Goal: Information Seeking & Learning: Learn about a topic

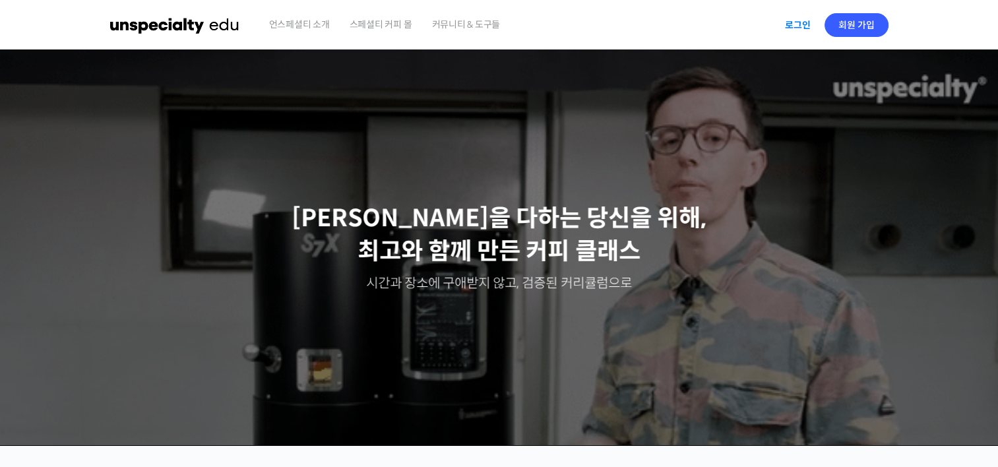
click at [784, 21] on link "로그인" at bounding box center [798, 25] width 42 height 30
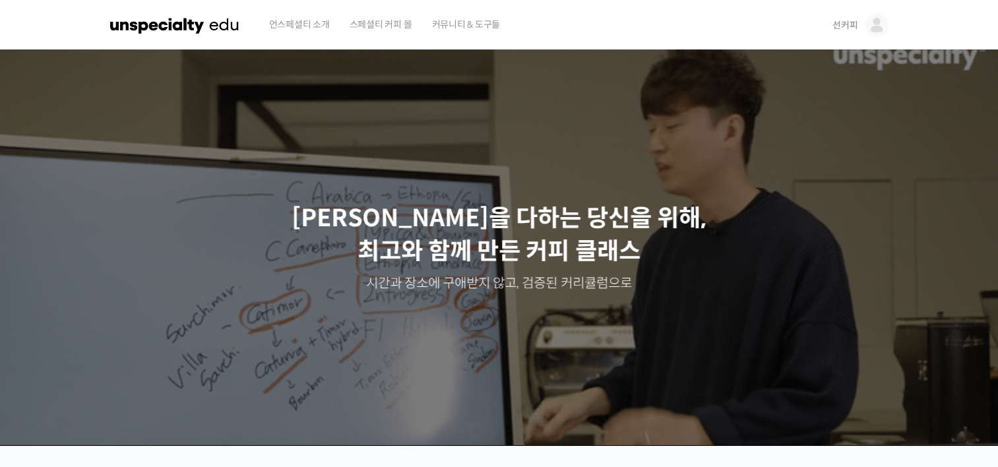
click at [881, 24] on img at bounding box center [877, 25] width 24 height 24
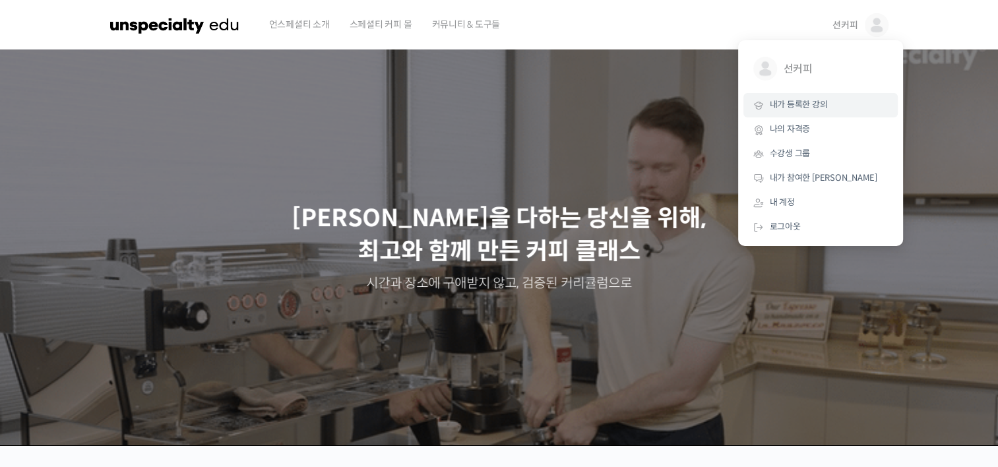
click at [830, 113] on link "내가 등록한 강의" at bounding box center [820, 105] width 154 height 24
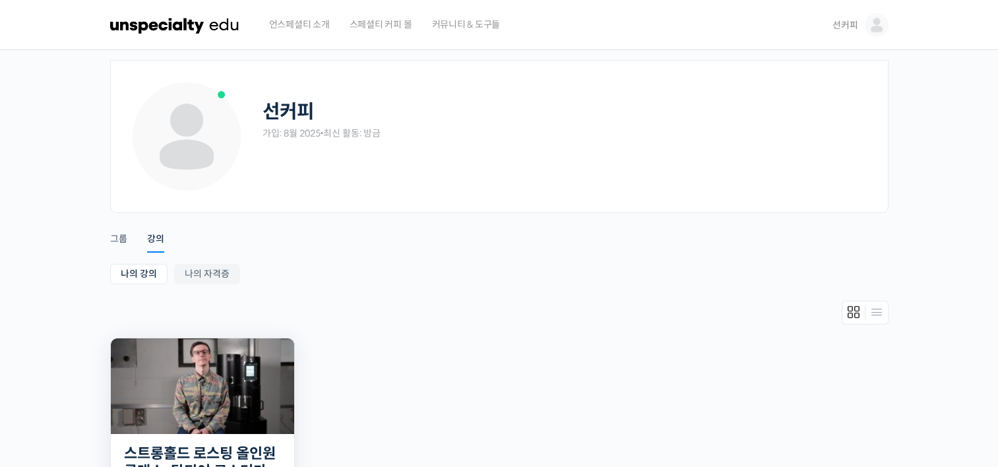
click at [199, 348] on img at bounding box center [202, 386] width 183 height 96
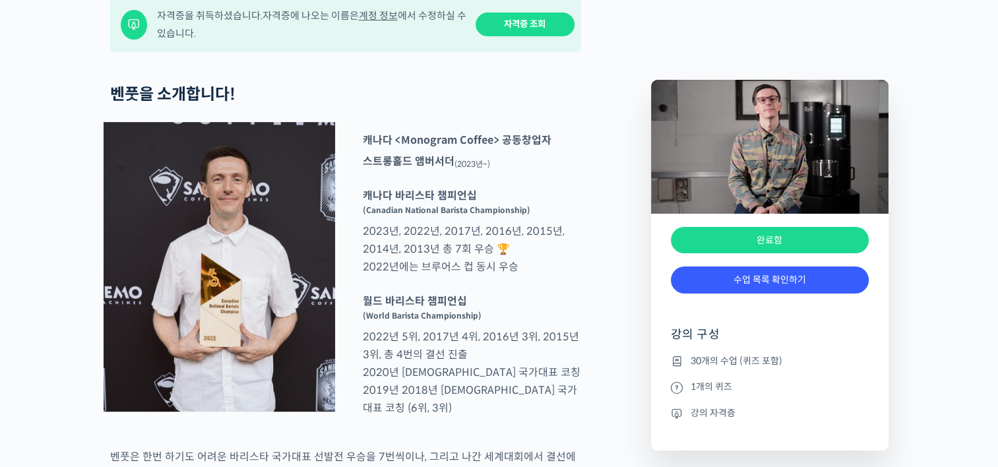
scroll to position [594, 0]
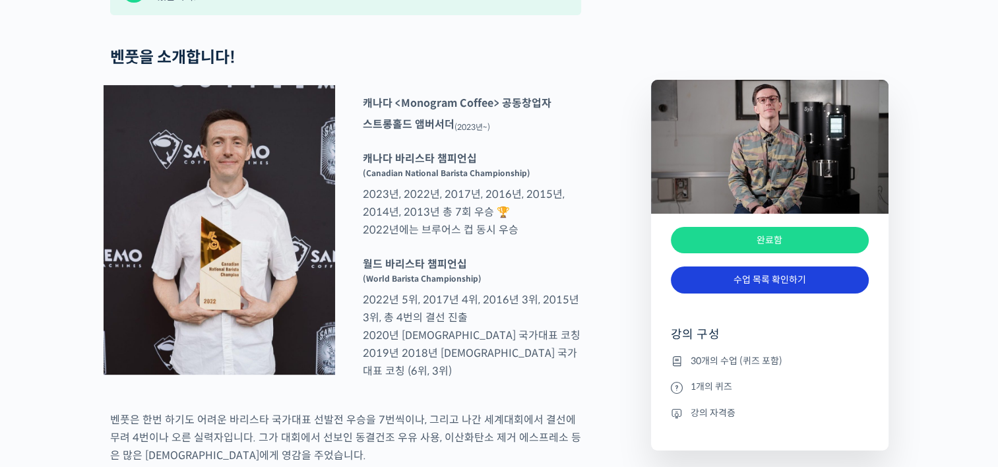
click at [767, 284] on link "수업 목록 확인하기" at bounding box center [770, 279] width 198 height 27
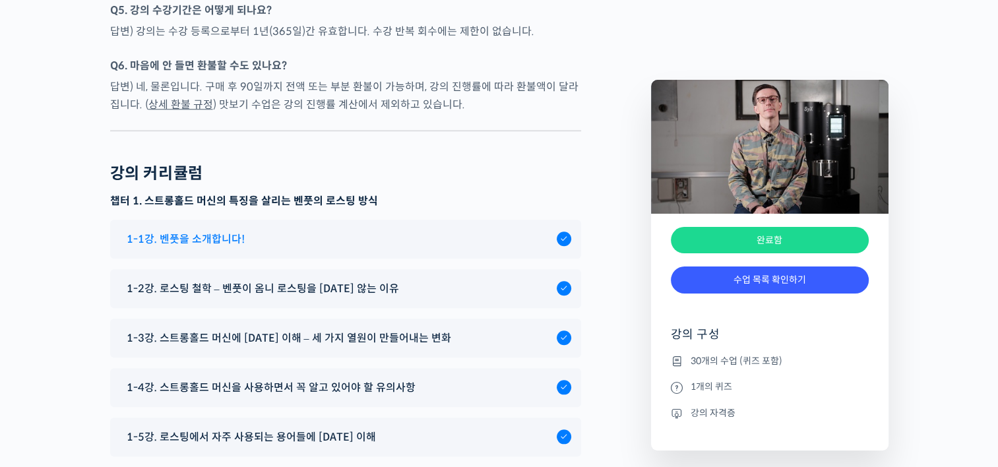
scroll to position [6356, 0]
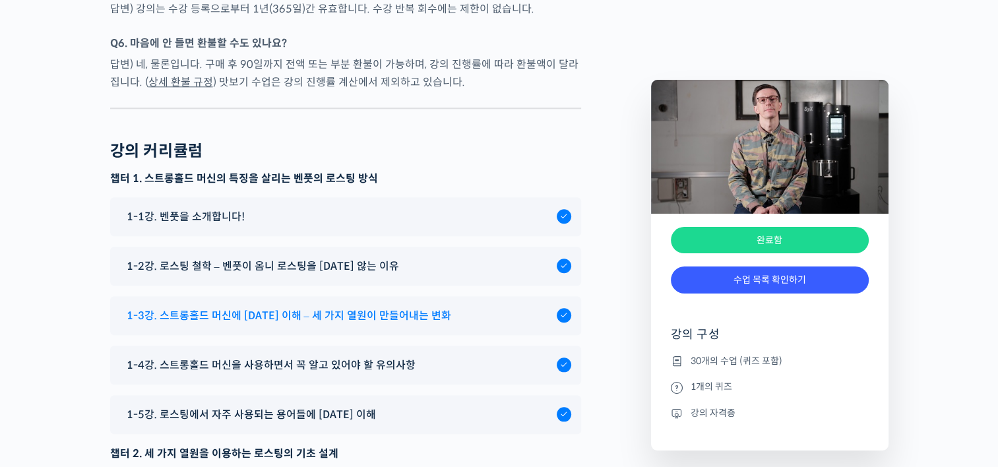
click at [369, 324] on span "1-3강. 스트롱홀드 머신에 대한 이해 – 세 가지 열원이 만들어내는 변화" at bounding box center [289, 316] width 324 height 18
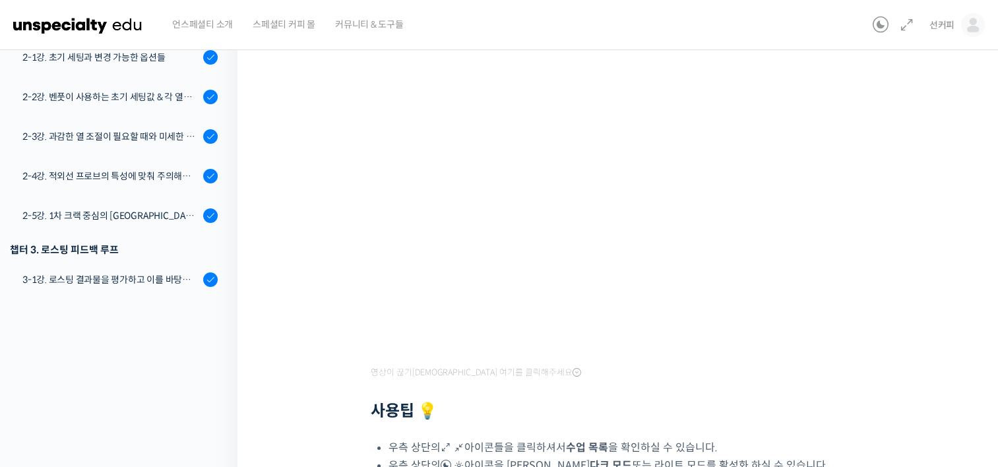
scroll to position [132, 0]
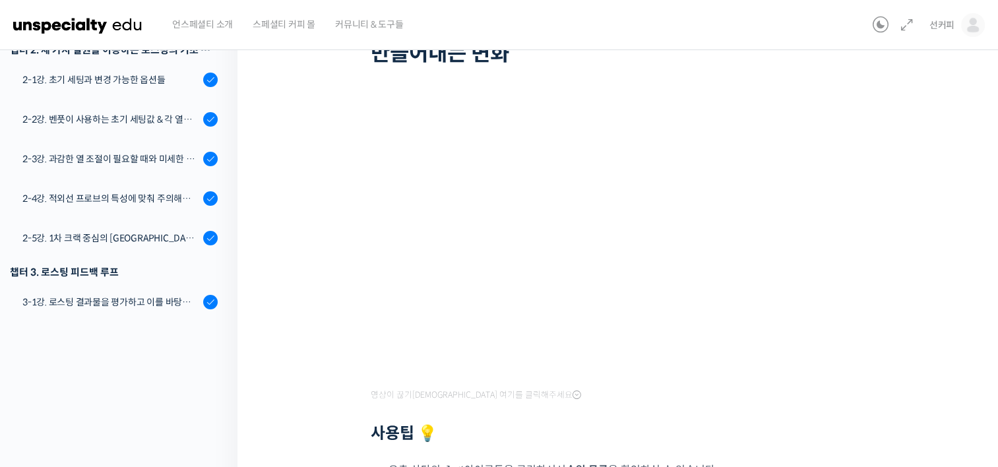
click at [757, 380] on div "영상이 끊기신다면 여기를 클릭해주세요 사용팁 💡 우측 상단의 아이콘들을 클릭하셔서 수업 목록 을 확인하실 수 있습니다. 우측 상단의 아이콘을 …" at bounding box center [621, 297] width 501 height 400
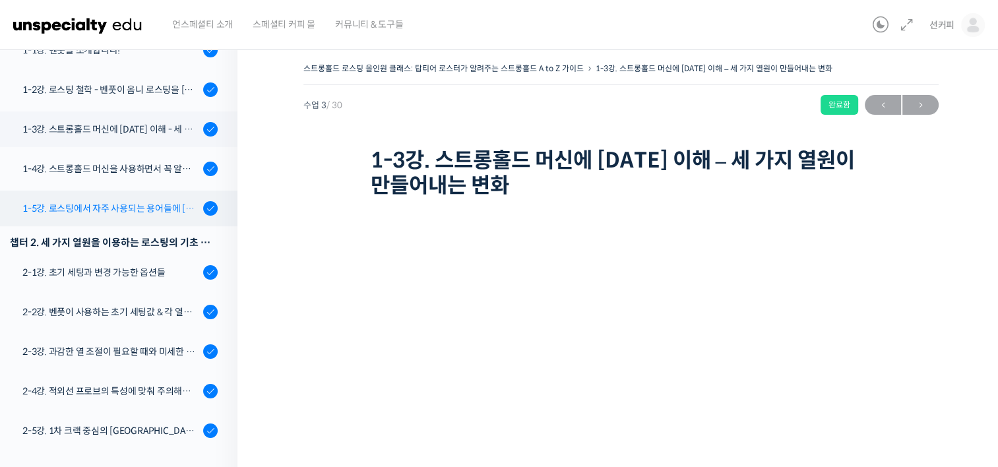
scroll to position [160, 0]
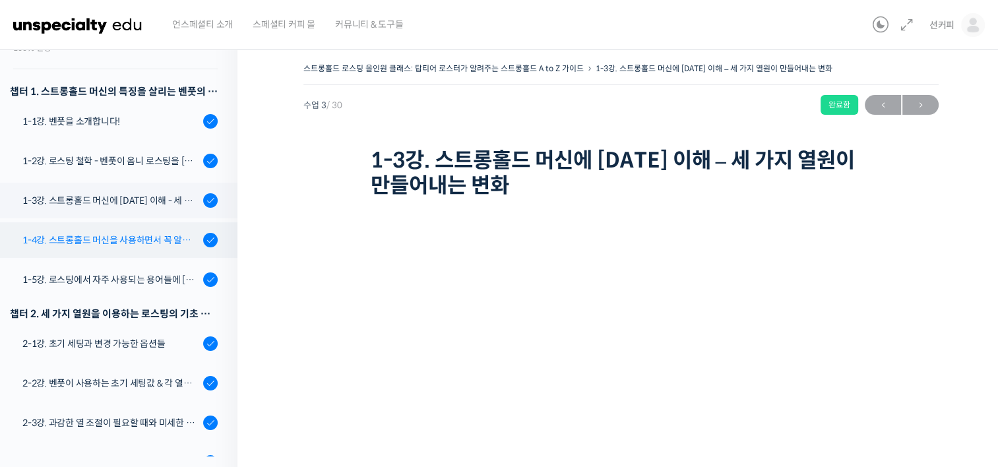
click at [129, 243] on div "1-4강. 스트롱홀드 머신을 사용하면서 꼭 알고 있어야 할 유의사항" at bounding box center [110, 240] width 177 height 15
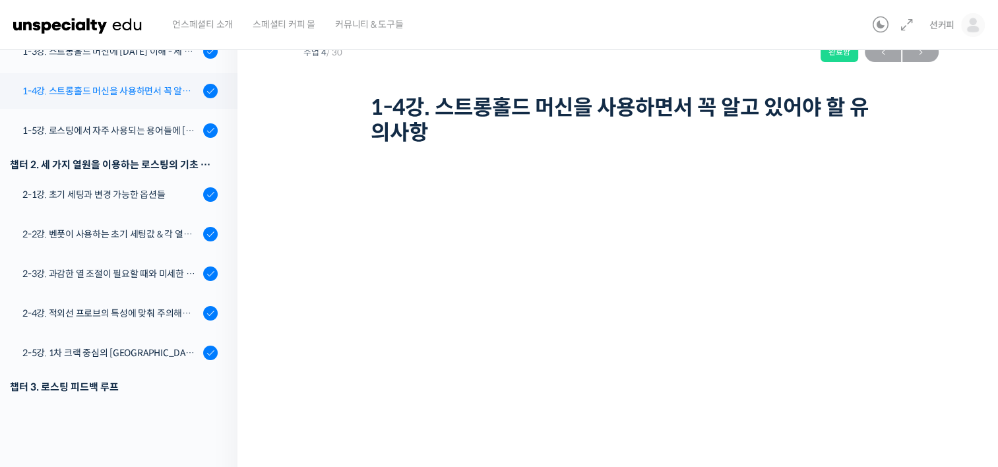
scroll to position [199, 0]
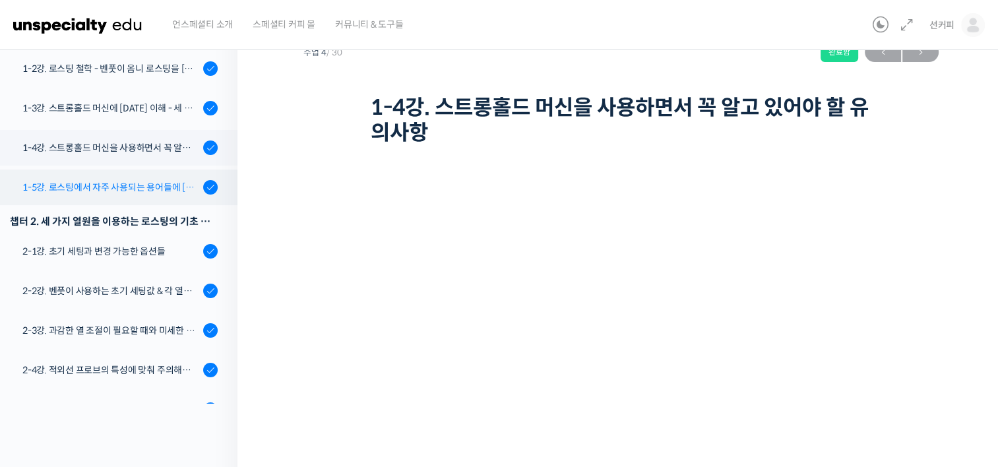
click at [144, 191] on div "1-5강. 로스팅에서 자주 사용되는 용어들에 [DATE] 이해" at bounding box center [110, 187] width 177 height 15
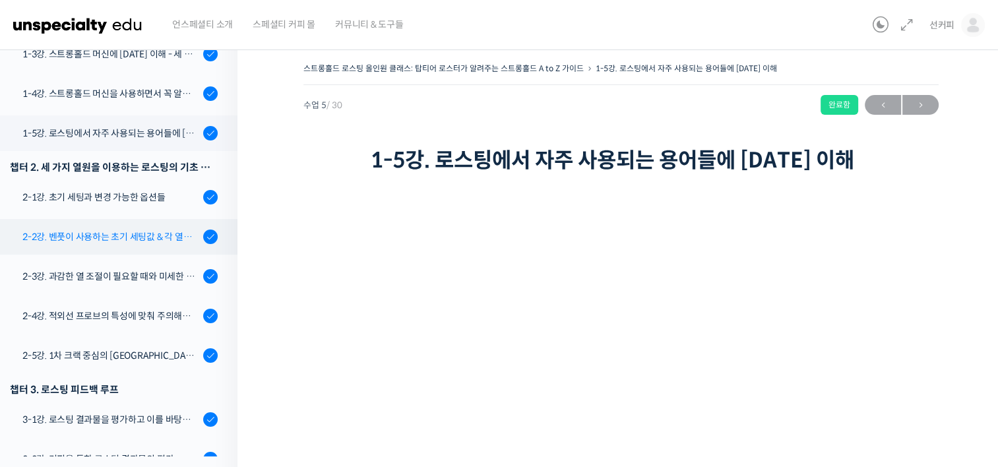
scroll to position [305, 0]
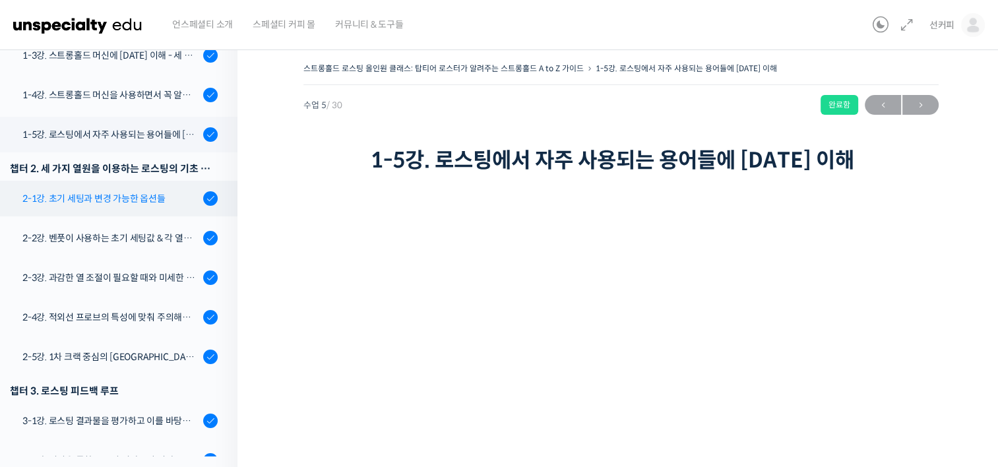
click at [146, 199] on div "2-1강. 초기 세팅과 변경 가능한 옵션들" at bounding box center [110, 198] width 177 height 15
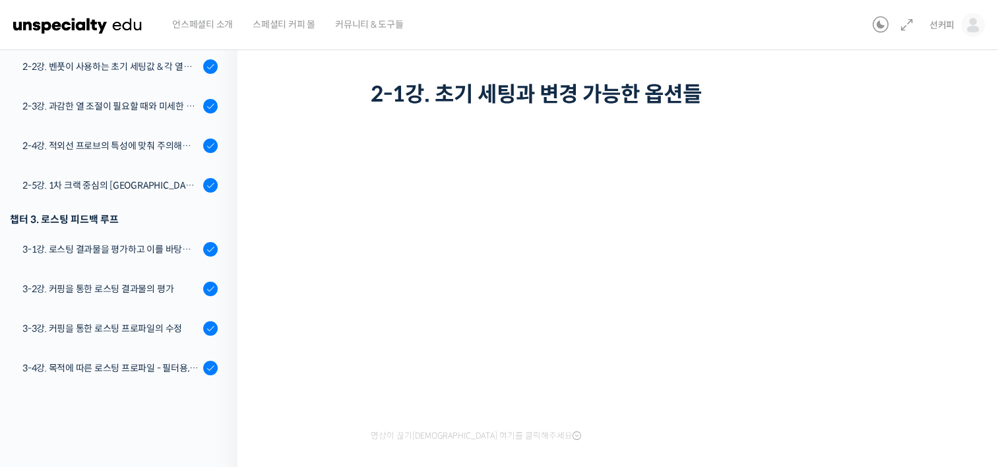
scroll to position [27, 0]
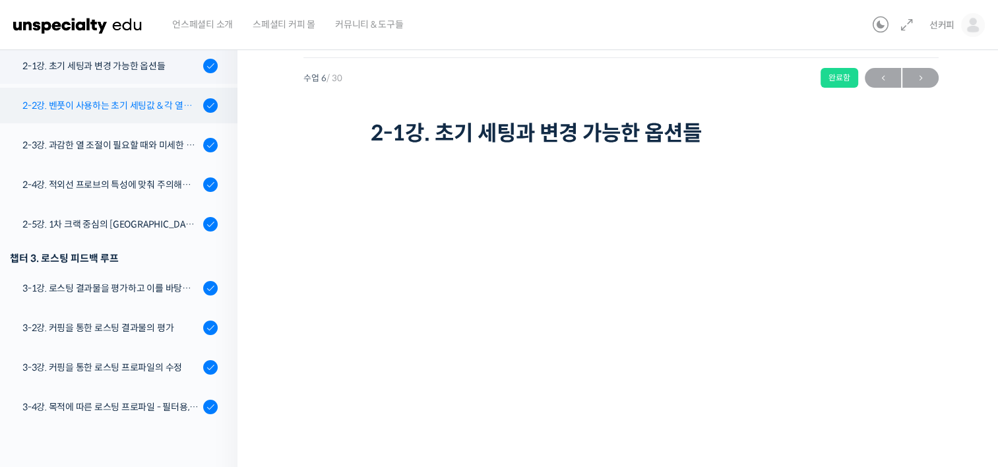
click at [129, 109] on div "2-2강. 벤풋이 사용하는 초기 세팅값 & 각 열원이 하는 역할" at bounding box center [110, 105] width 177 height 15
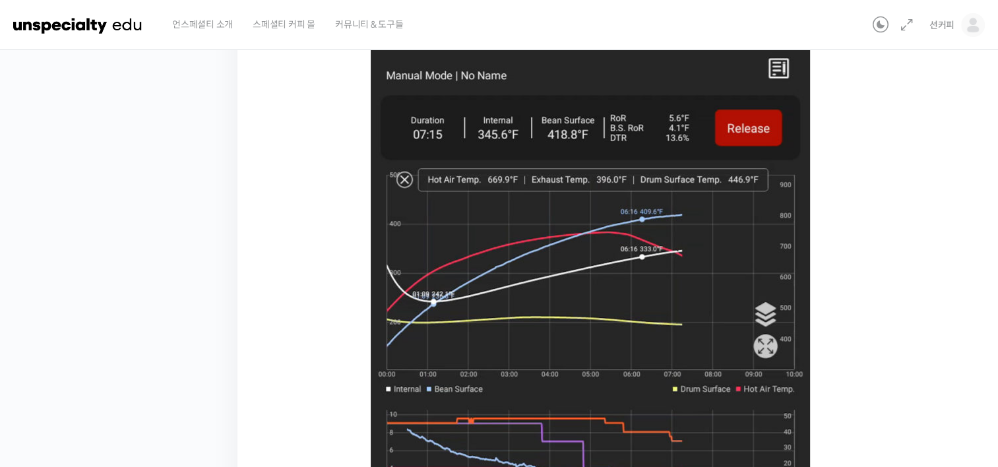
scroll to position [541, 0]
drag, startPoint x: 687, startPoint y: 268, endPoint x: 872, endPoint y: 173, distance: 207.7
click at [872, 173] on div "스트롱홀드 로스팅 올인원 클래스: 탑티어 로스터가 알려주는 스트롱홀드 A to Z 가이드 2-2강. 벤풋이 사용하는 초기 세팅값 & 각 열원이…" at bounding box center [620, 132] width 635 height 1229
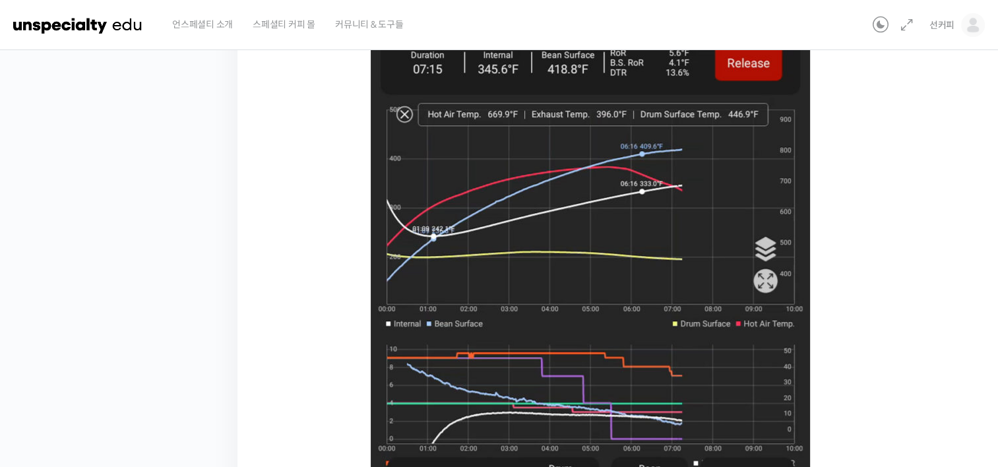
scroll to position [805, 0]
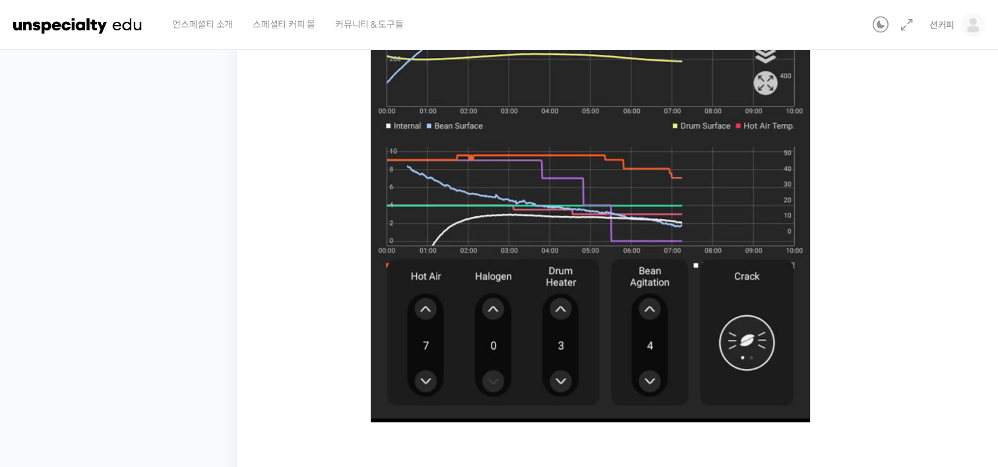
click at [620, 191] on img at bounding box center [590, 84] width 439 height 675
click at [622, 191] on img at bounding box center [590, 84] width 439 height 675
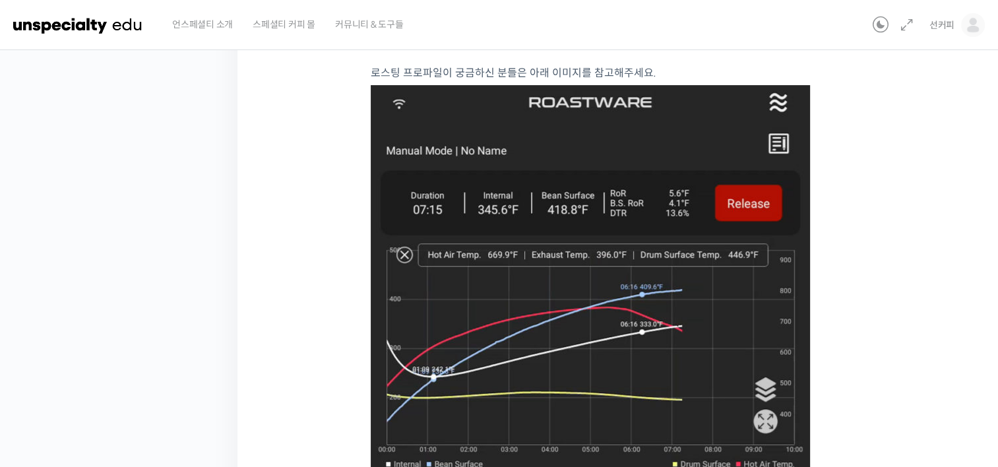
scroll to position [410, 0]
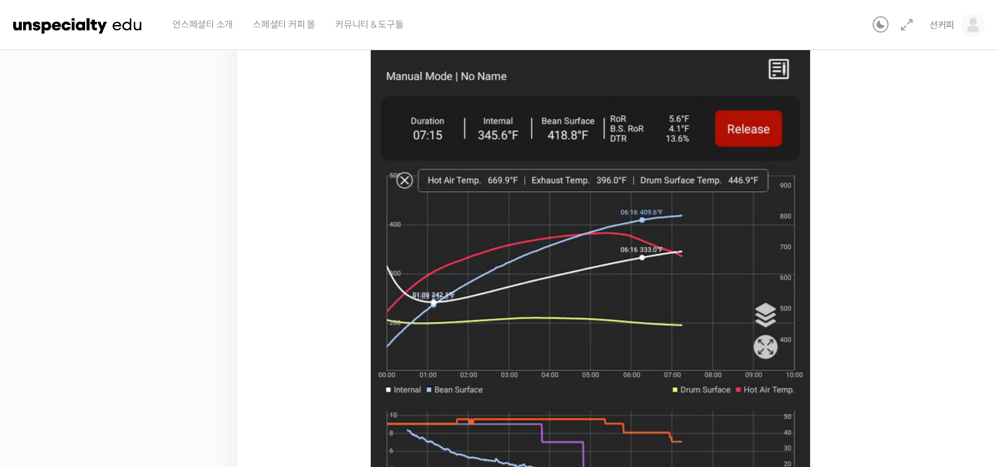
click at [849, 202] on figure at bounding box center [621, 348] width 501 height 675
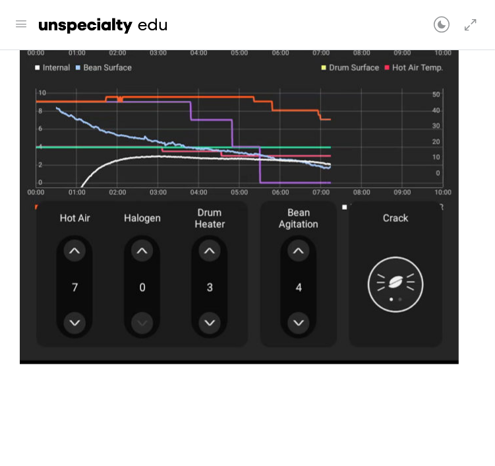
scroll to position [863, 0]
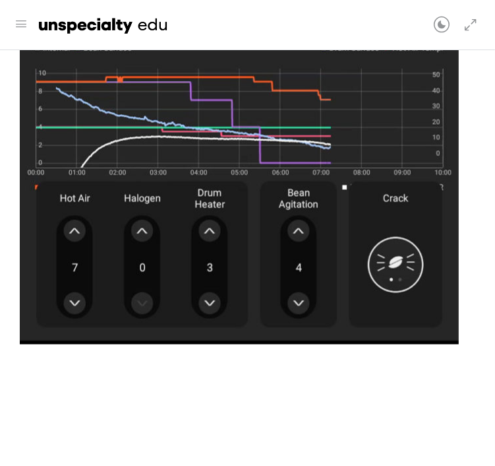
click at [369, 246] on img at bounding box center [239, 6] width 439 height 675
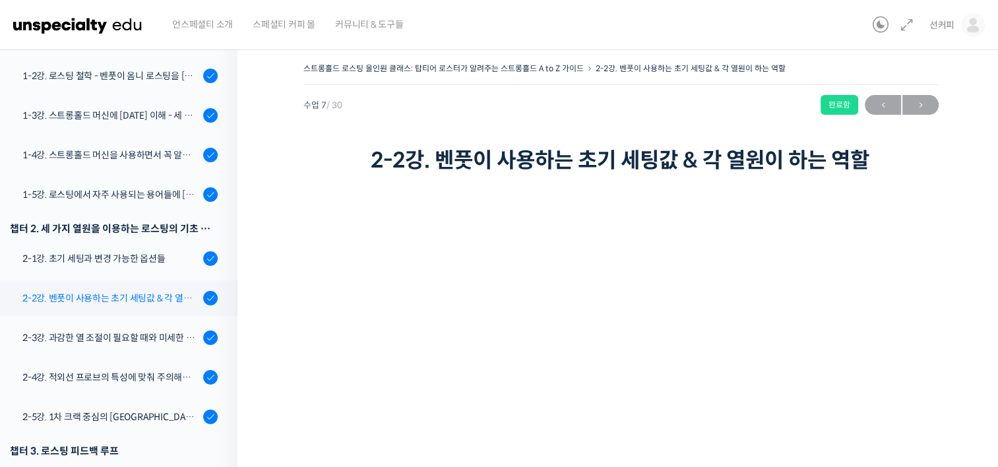
scroll to position [276, 0]
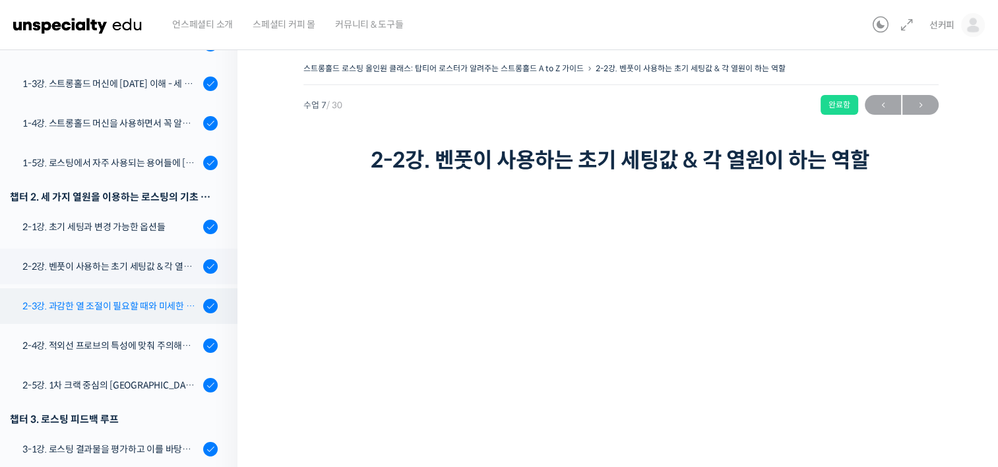
click at [94, 303] on div "2-3강. 과감한 열 조절이 필요할 때와 미세한 열 조절이 필요할 때" at bounding box center [110, 306] width 177 height 15
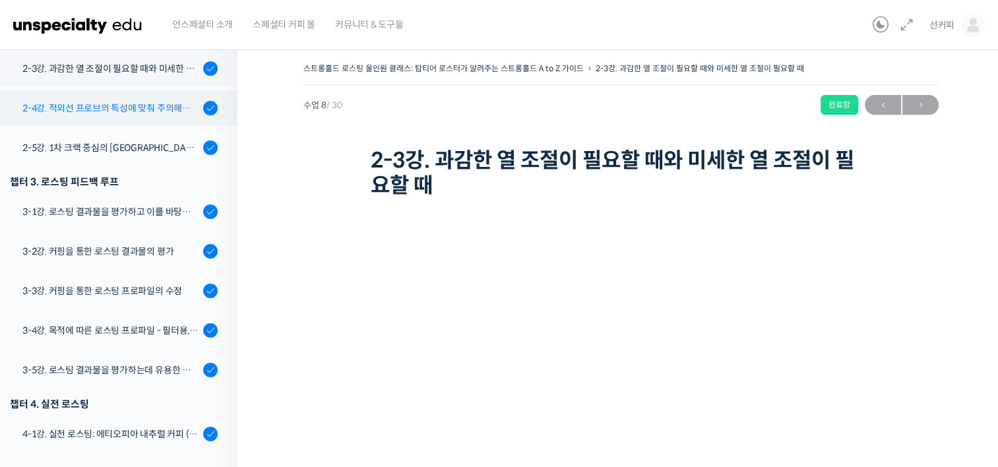
click at [117, 119] on link "2-4강. 적외선 프로브의 특성에 맞춰 주의해야 할 점들" at bounding box center [115, 108] width 244 height 36
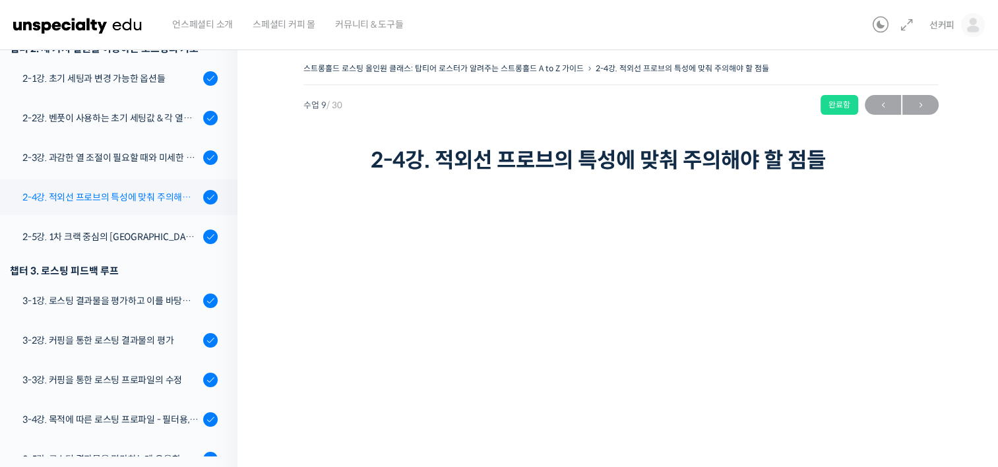
scroll to position [421, 0]
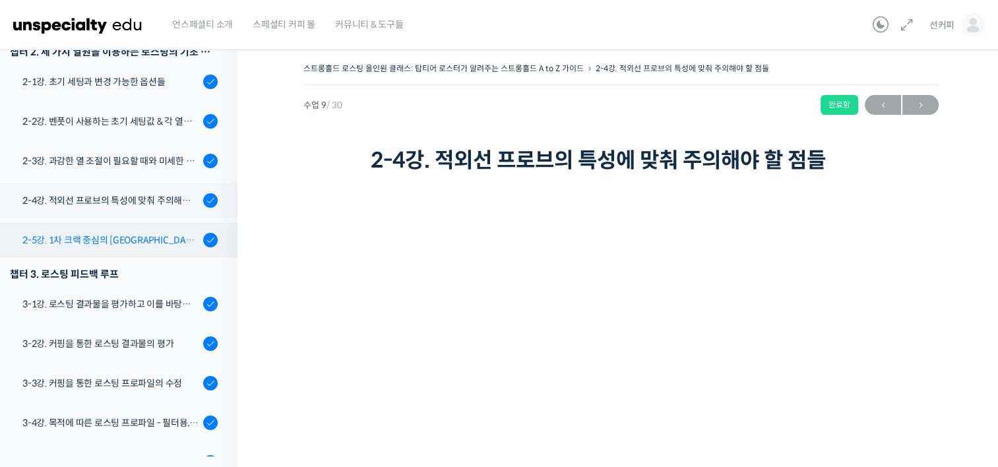
click at [127, 241] on div "2-5강. 1차 크랙 중심의 [GEOGRAPHIC_DATA]에 관하여" at bounding box center [110, 240] width 177 height 15
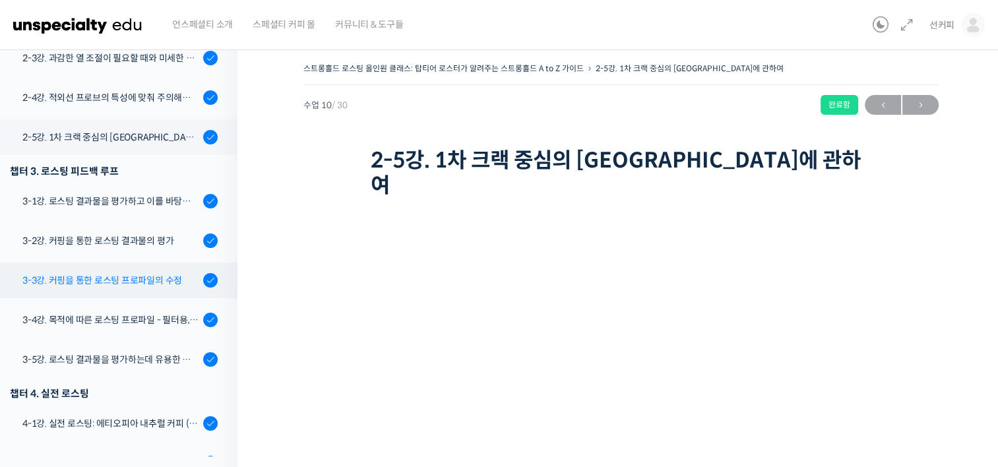
scroll to position [527, 0]
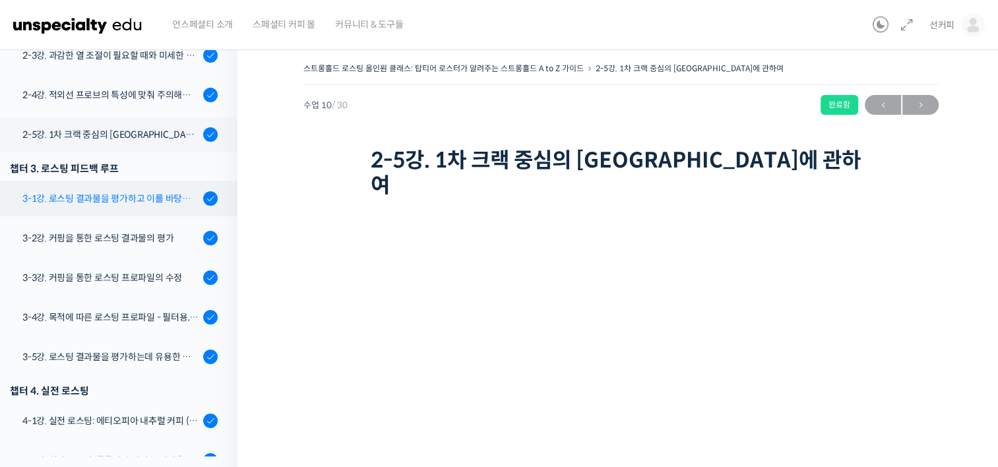
click at [164, 195] on div "3-1강. 로스팅 결과물을 평가하고 이를 바탕으로 프로파일을 설계하는 방법" at bounding box center [110, 198] width 177 height 15
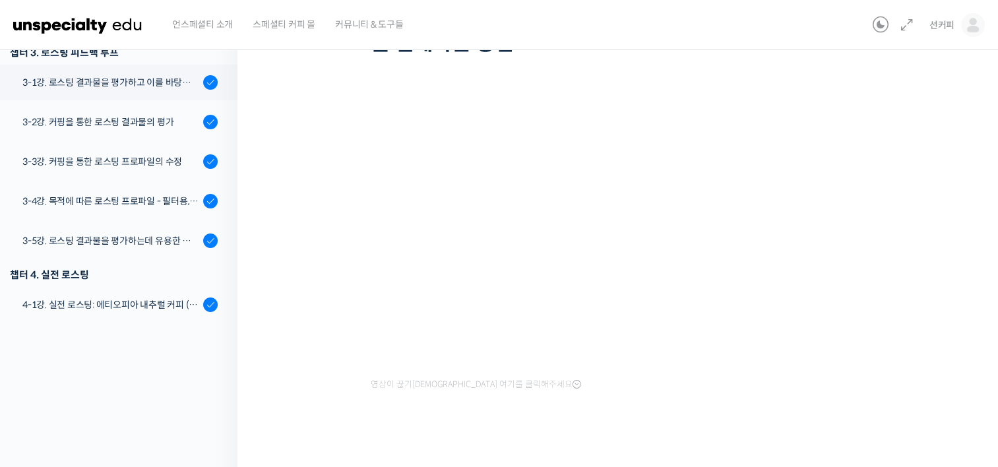
scroll to position [156, 0]
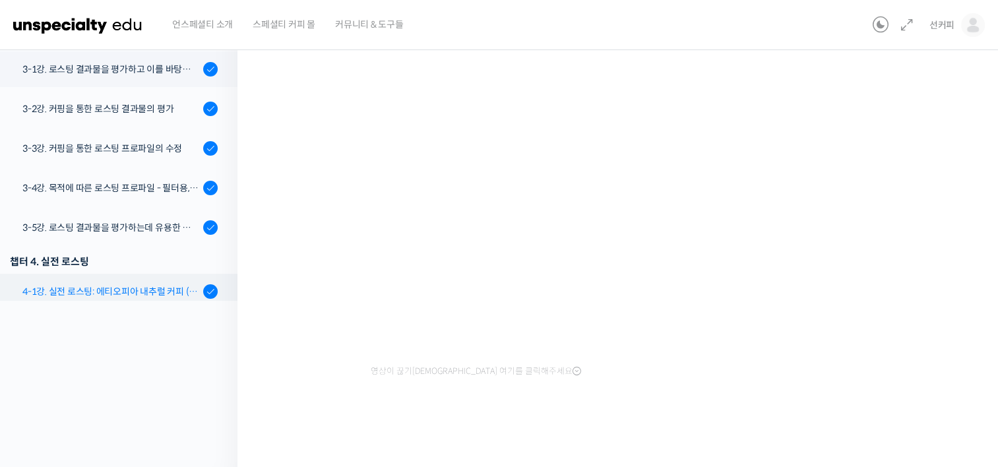
click at [128, 300] on link "4-1강. 실전 로스팅: 에티오피아 내추럴 커피 (당분이 많이 포함되어 있고 색이 고르지 않은 경우)" at bounding box center [115, 292] width 244 height 36
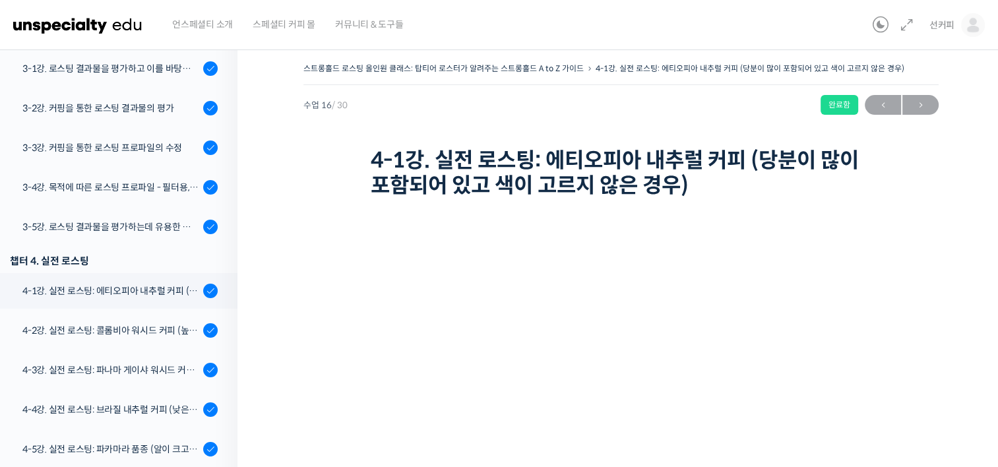
scroll to position [640, 0]
